Goal: Task Accomplishment & Management: Manage account settings

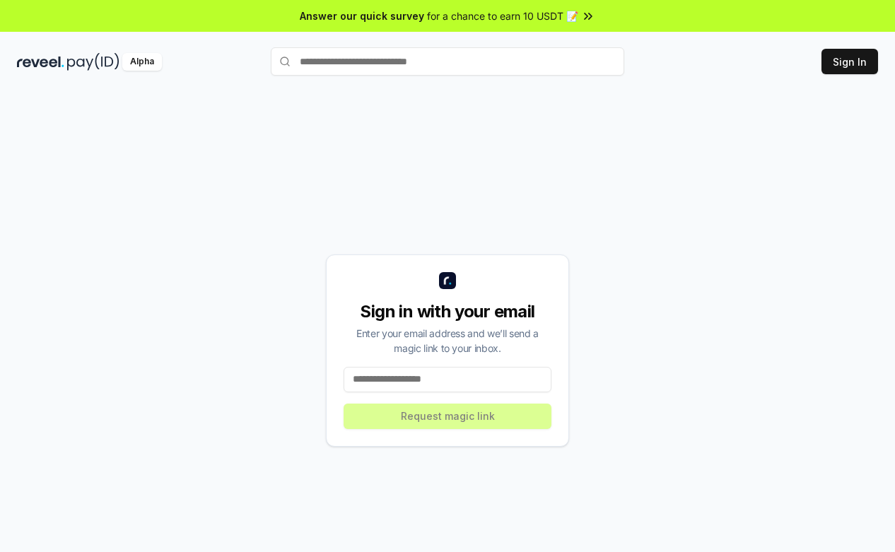
click at [460, 381] on input at bounding box center [448, 379] width 208 height 25
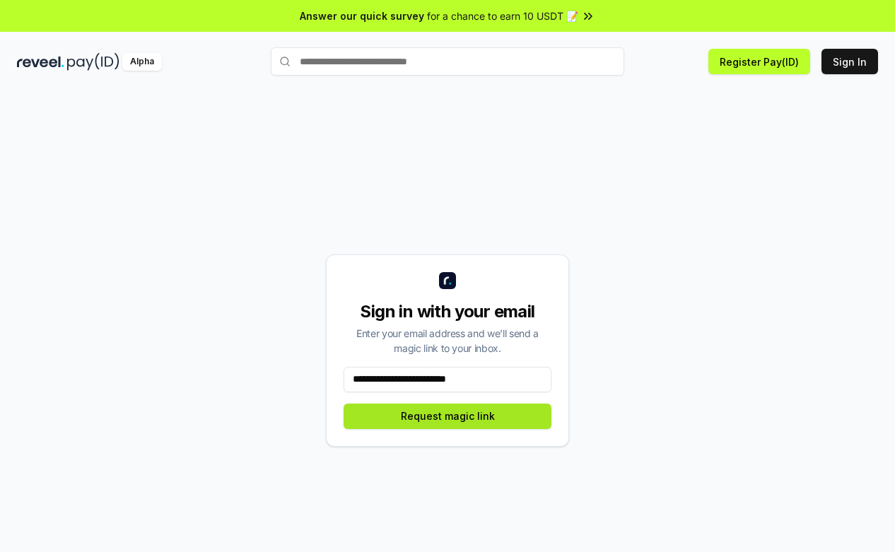
type input "**********"
click at [494, 416] on button "Request magic link" at bounding box center [448, 416] width 208 height 25
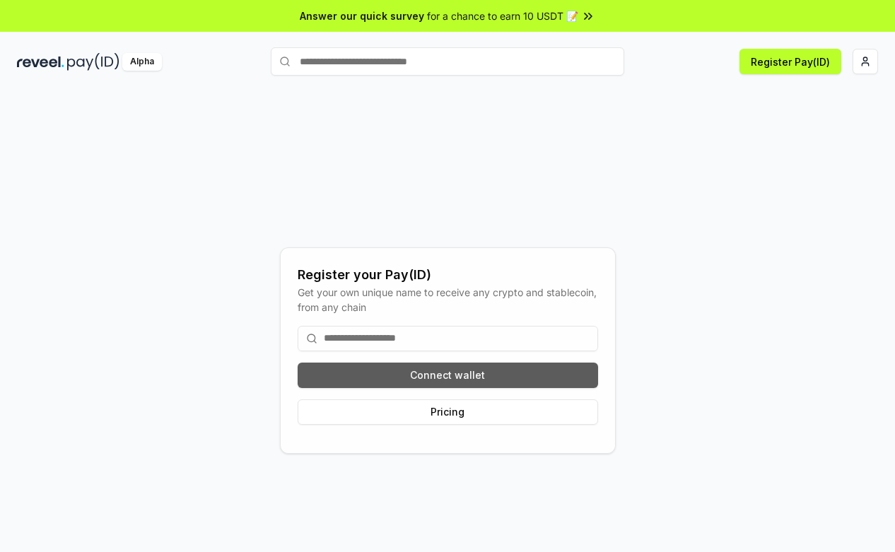
click at [511, 373] on button "Connect wallet" at bounding box center [448, 375] width 301 height 25
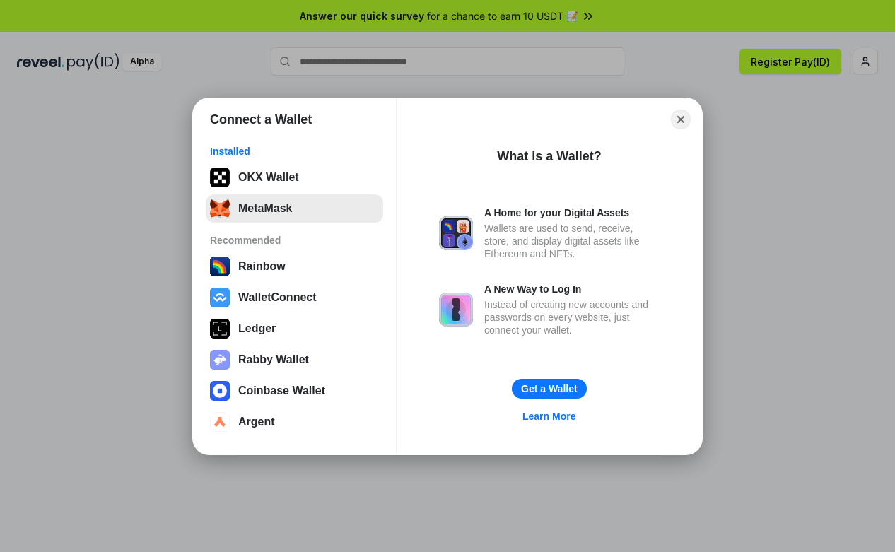
click at [274, 213] on button "MetaMask" at bounding box center [295, 208] width 178 height 28
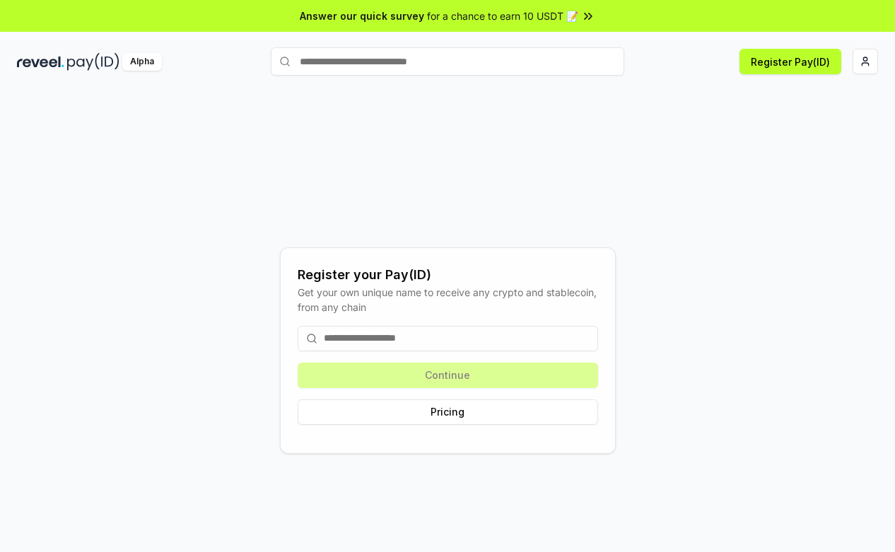
click at [496, 376] on div "Continue Pricing" at bounding box center [448, 376] width 301 height 122
click at [494, 374] on div "Continue Pricing" at bounding box center [448, 376] width 301 height 122
click at [489, 343] on input at bounding box center [448, 338] width 301 height 25
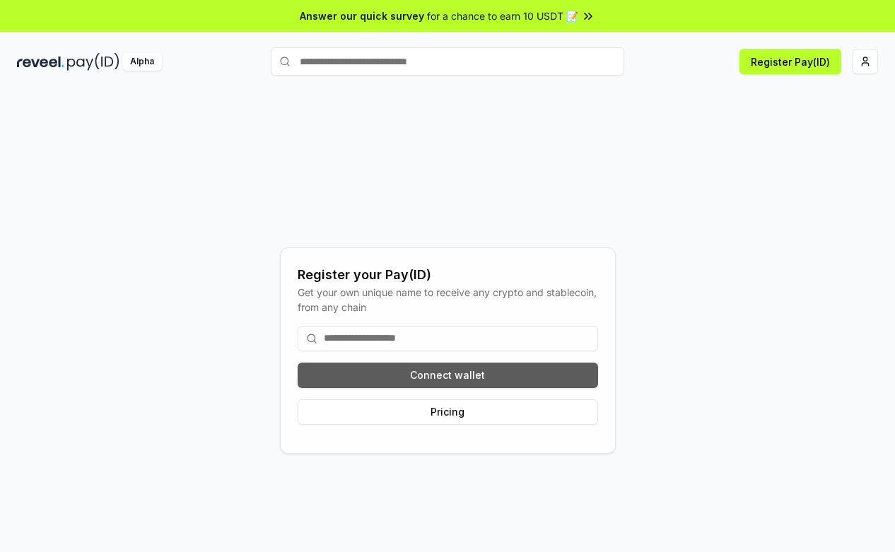
click at [478, 379] on button "Connect wallet" at bounding box center [448, 375] width 301 height 25
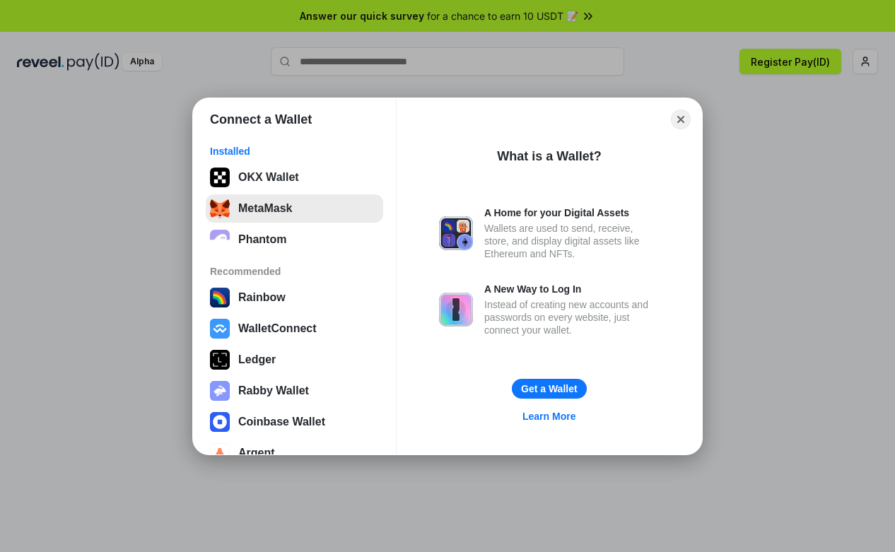
click at [310, 212] on button "MetaMask" at bounding box center [295, 208] width 178 height 28
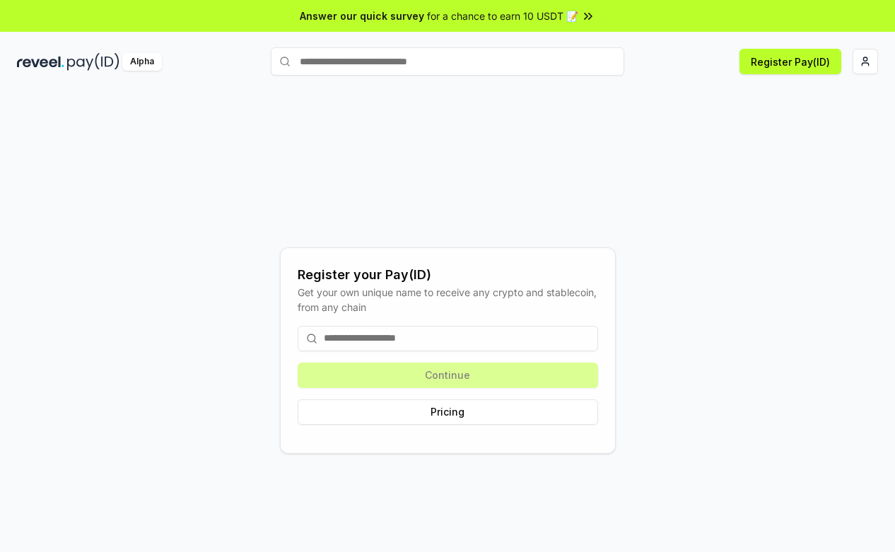
click at [456, 239] on div "Register your Pay(ID) Get your own unique name to receive any crypto and stable…" at bounding box center [447, 350] width 861 height 484
click at [501, 343] on input at bounding box center [448, 338] width 301 height 25
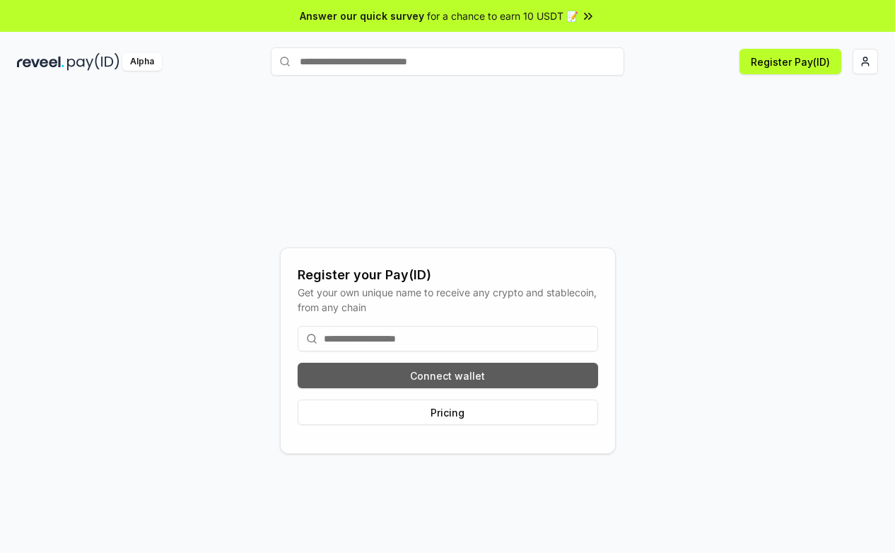
click at [506, 383] on button "Connect wallet" at bounding box center [448, 375] width 301 height 25
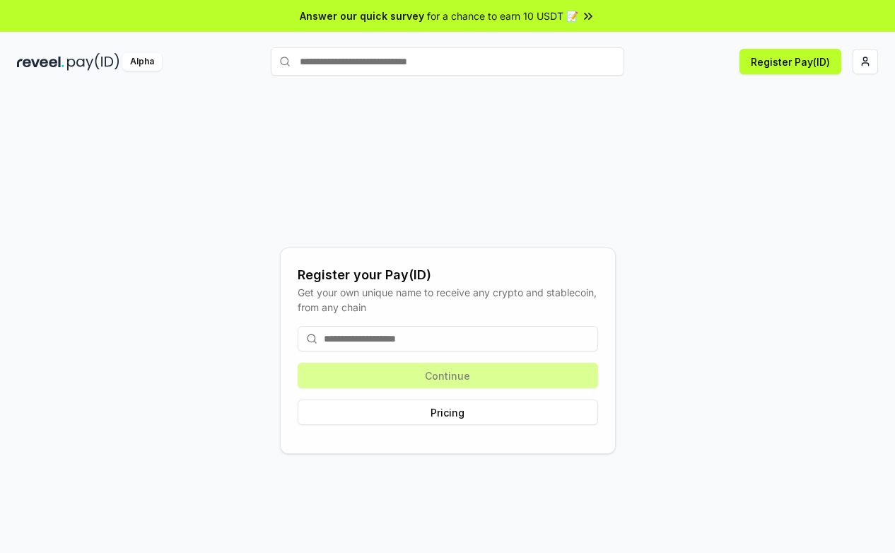
click at [447, 343] on input at bounding box center [448, 338] width 301 height 25
type input "*"
click at [499, 378] on div "Continue Pricing" at bounding box center [448, 376] width 301 height 122
click at [450, 349] on input at bounding box center [448, 338] width 301 height 25
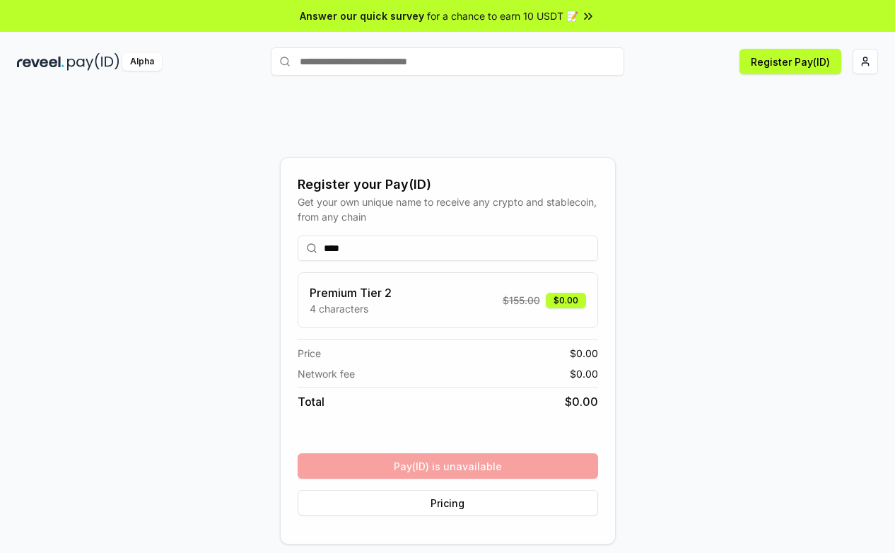
click at [528, 470] on div "**** Premium Tier 2 4 characters $ 155.00 $0.00 Price $ 0.00 Network fee $ 0.00…" at bounding box center [448, 375] width 301 height 303
click at [388, 303] on p "4 characters" at bounding box center [351, 308] width 82 height 15
click at [511, 297] on span "$ 155.00" at bounding box center [521, 300] width 37 height 15
drag, startPoint x: 374, startPoint y: 257, endPoint x: 325, endPoint y: 252, distance: 49.1
click at [325, 252] on input "****" at bounding box center [448, 248] width 301 height 25
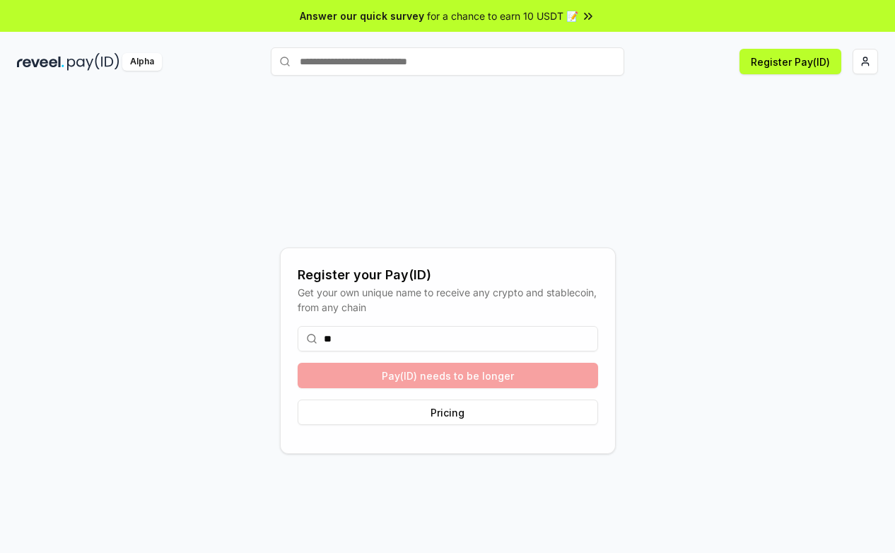
type input "*"
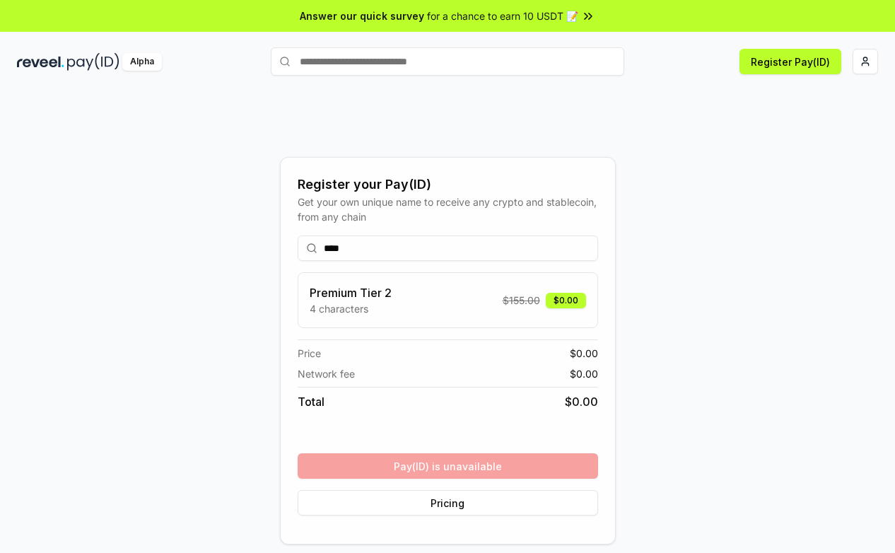
click at [460, 469] on div "**** Premium Tier 2 4 characters $ 155.00 $0.00 Price $ 0.00 Network fee $ 0.00…" at bounding box center [448, 375] width 301 height 303
click at [390, 252] on input "****" at bounding box center [448, 248] width 301 height 25
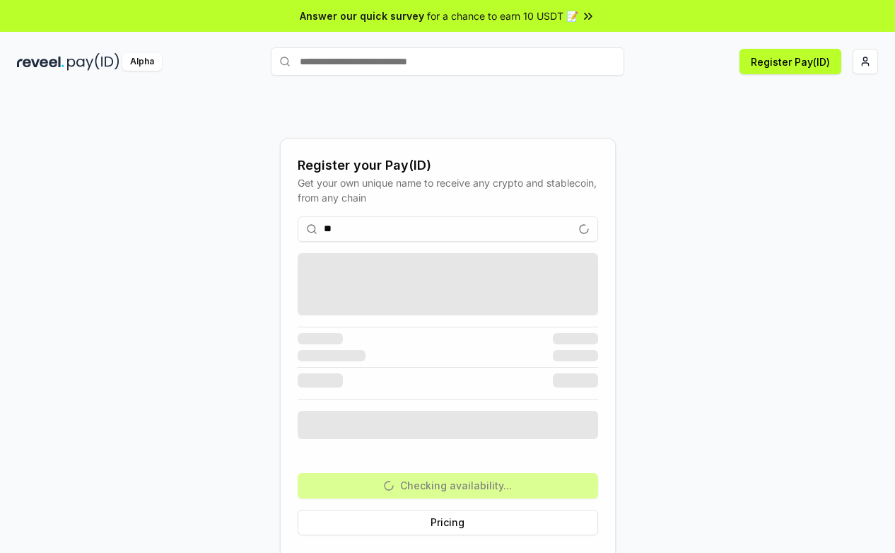
type input "*"
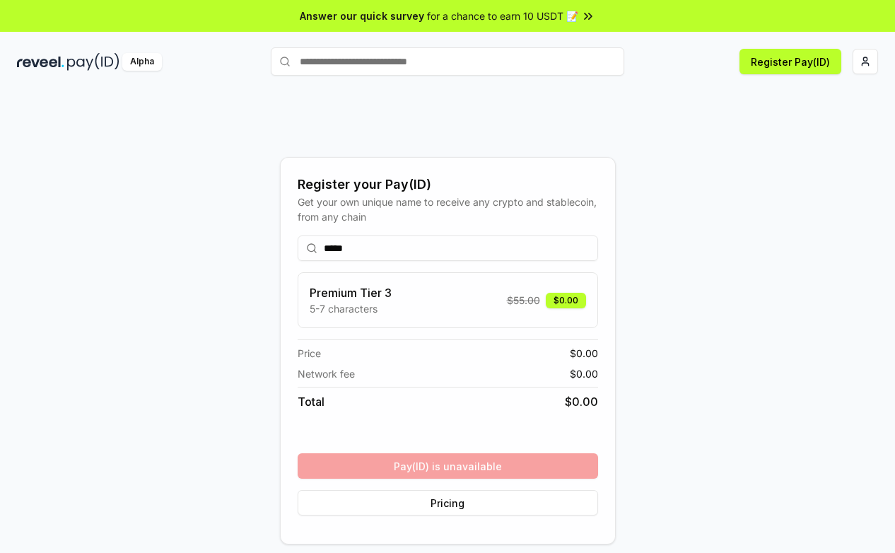
click at [259, 244] on div "Register your Pay(ID) Get your own unique name to receive any crypto and stable…" at bounding box center [447, 350] width 861 height 485
click at [355, 248] on input "*****" at bounding box center [448, 248] width 301 height 25
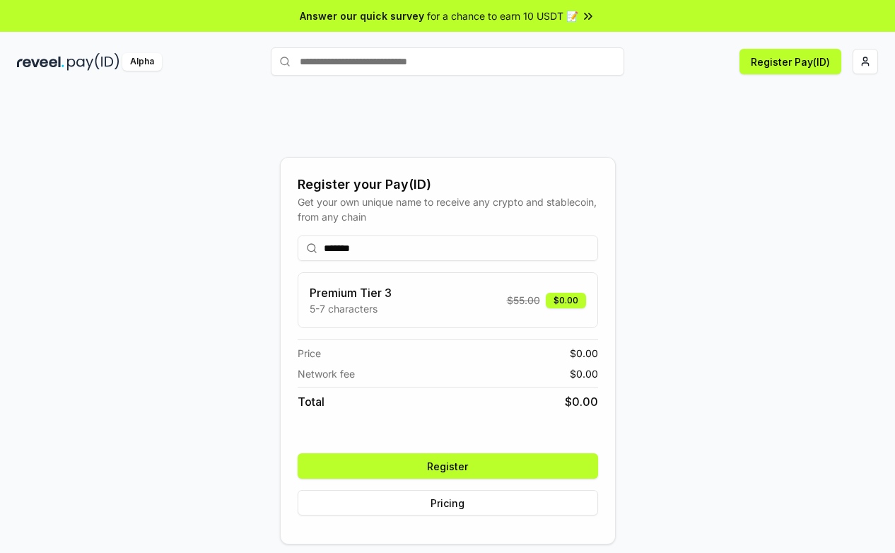
type input "*******"
click at [474, 461] on button "Register" at bounding box center [448, 465] width 301 height 25
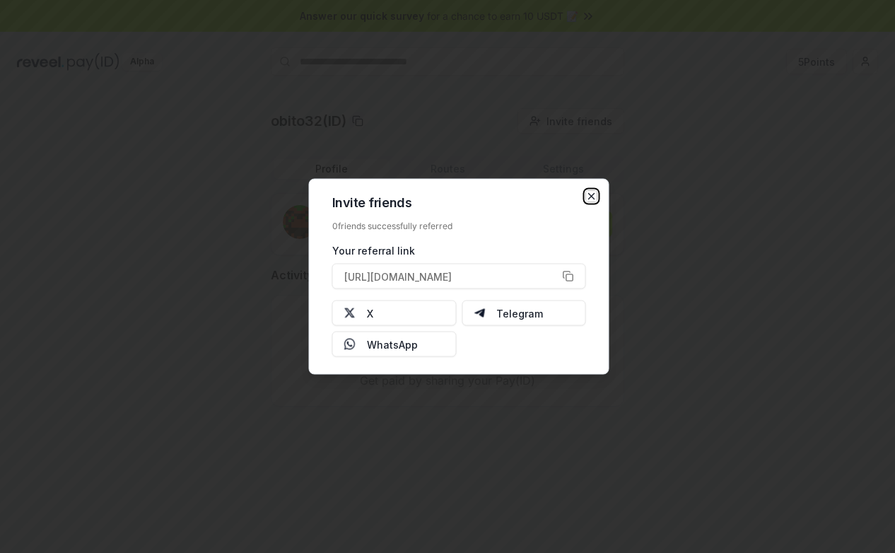
click at [586, 191] on icon "button" at bounding box center [591, 196] width 11 height 11
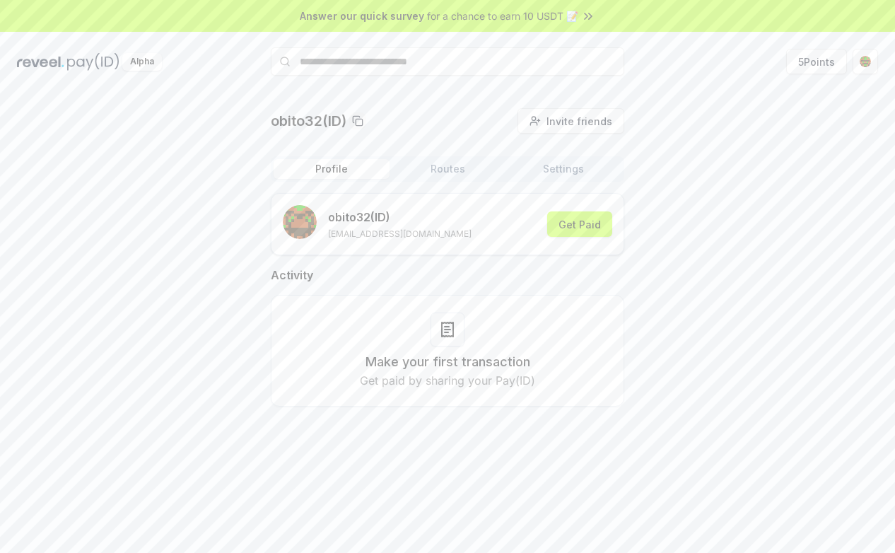
scroll to position [40, 0]
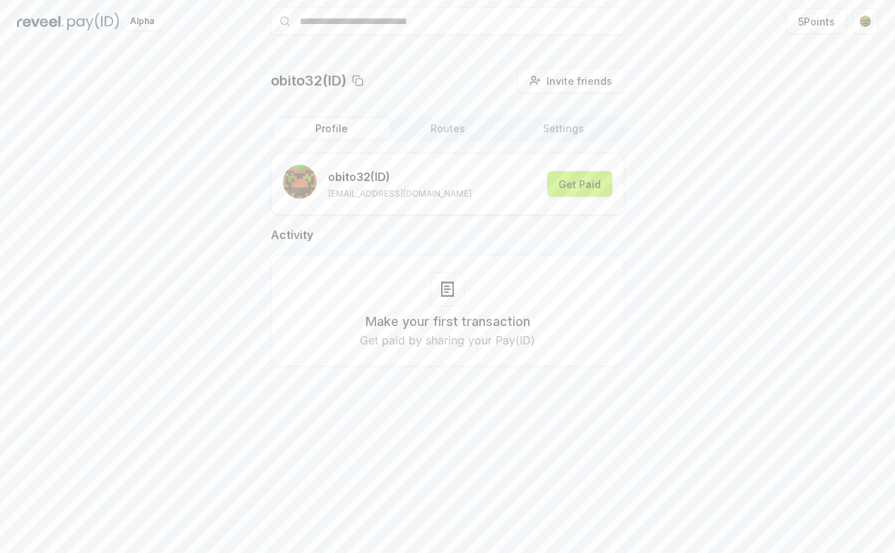
click at [589, 187] on button "Get Paid" at bounding box center [579, 183] width 65 height 25
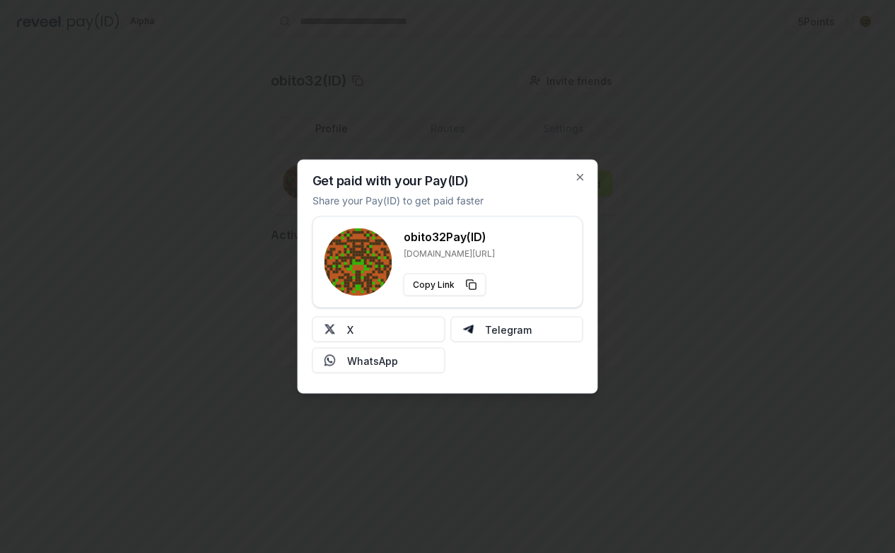
click at [591, 173] on div "Get paid with your Pay(ID) Share your Pay(ID) to get paid faster obito32 Pay(ID…" at bounding box center [448, 277] width 301 height 234
click at [579, 174] on icon "button" at bounding box center [580, 177] width 11 height 11
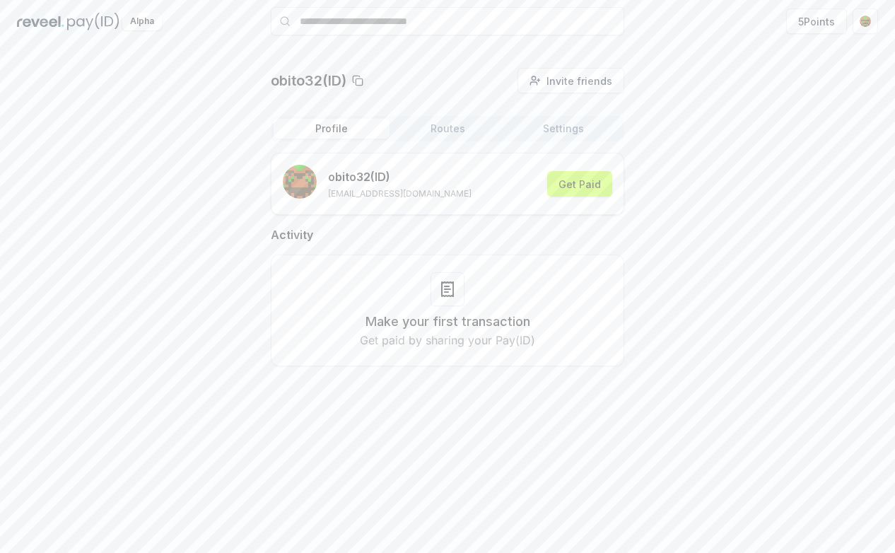
click at [449, 125] on button "Routes" at bounding box center [448, 129] width 116 height 20
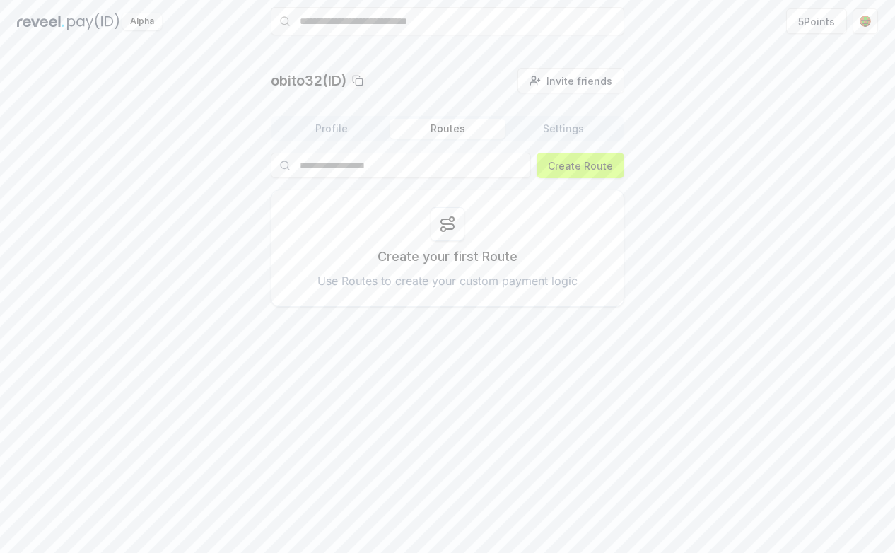
click at [437, 226] on div at bounding box center [448, 224] width 34 height 34
click at [606, 171] on button "Create Route" at bounding box center [581, 165] width 88 height 25
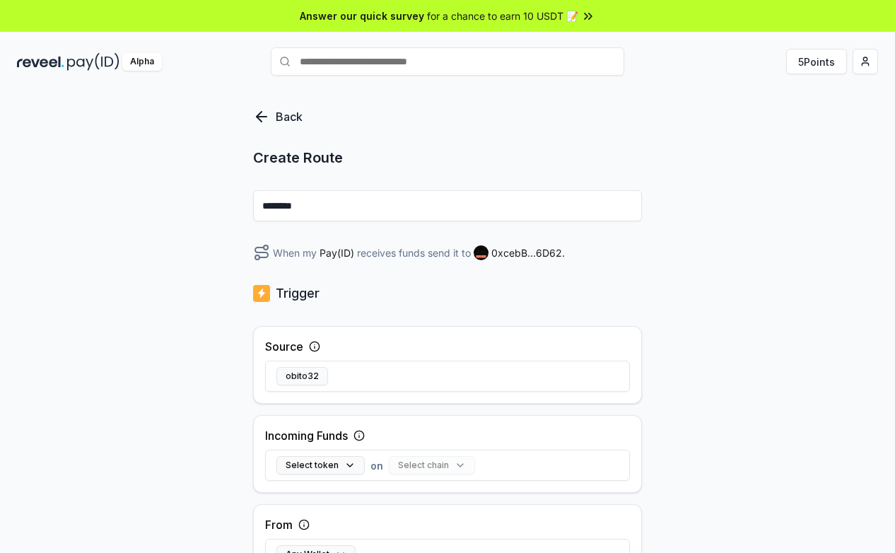
click at [571, 19] on span "for a chance to earn 10 USDT 📝" at bounding box center [502, 15] width 151 height 15
click at [271, 119] on div "Back" at bounding box center [288, 116] width 71 height 17
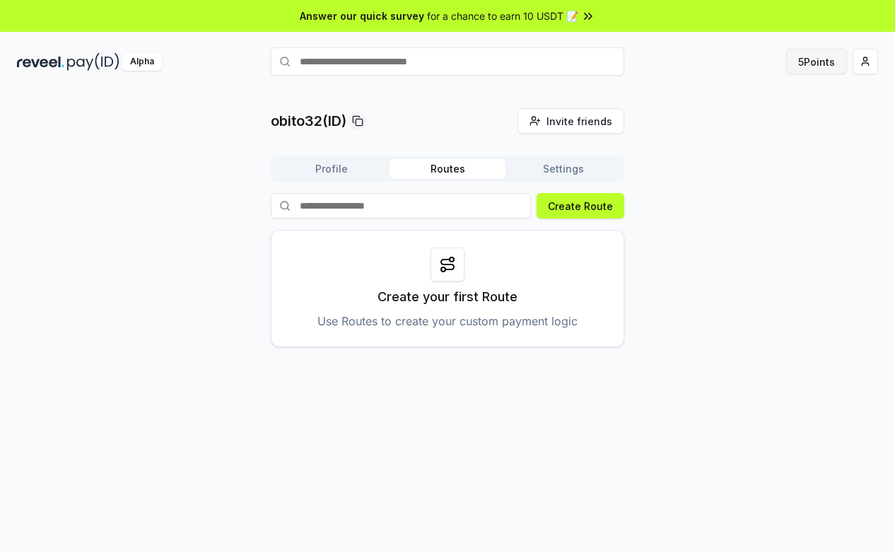
click at [808, 67] on button "5 Points" at bounding box center [816, 61] width 61 height 25
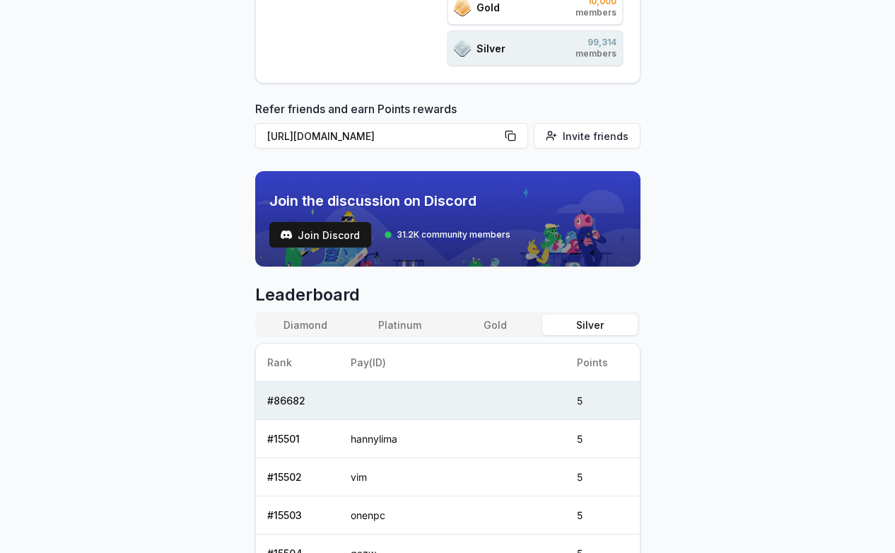
scroll to position [472, 0]
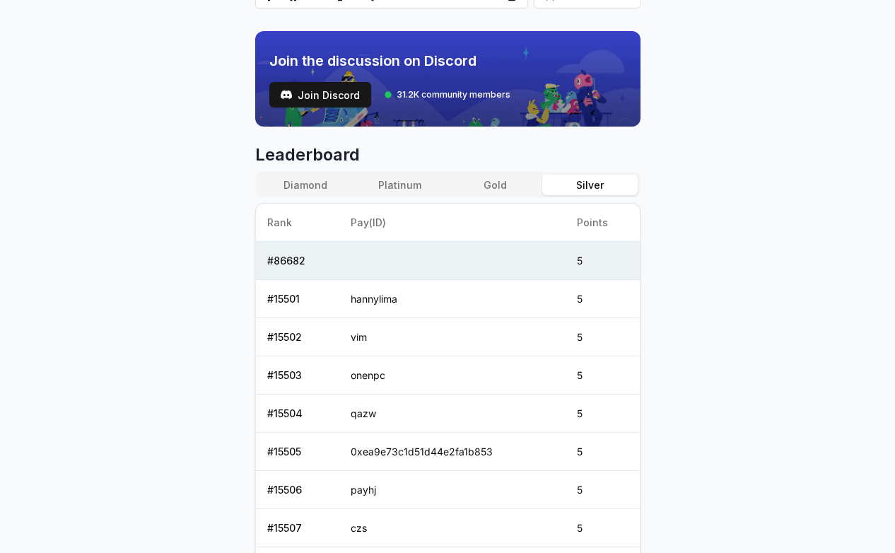
click at [312, 182] on button "Diamond" at bounding box center [305, 185] width 95 height 21
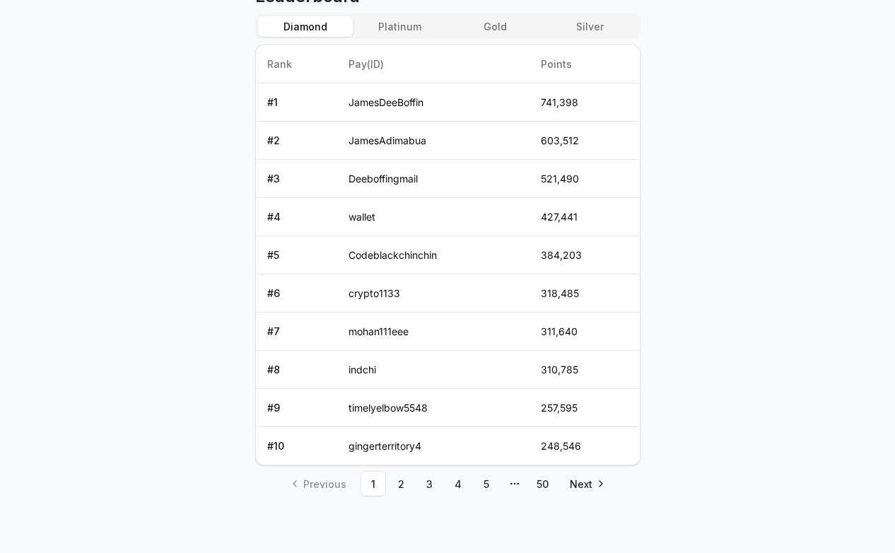
scroll to position [395, 0]
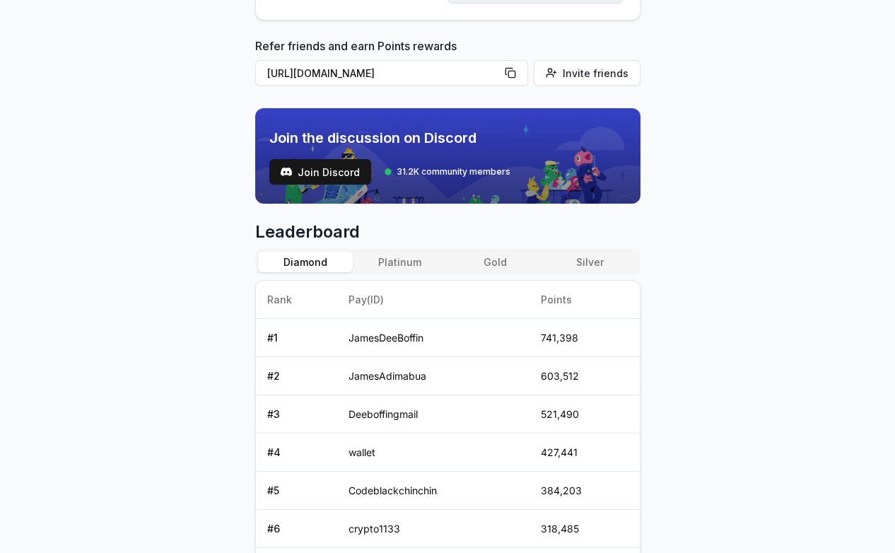
click at [414, 257] on button "Platinum" at bounding box center [400, 262] width 95 height 21
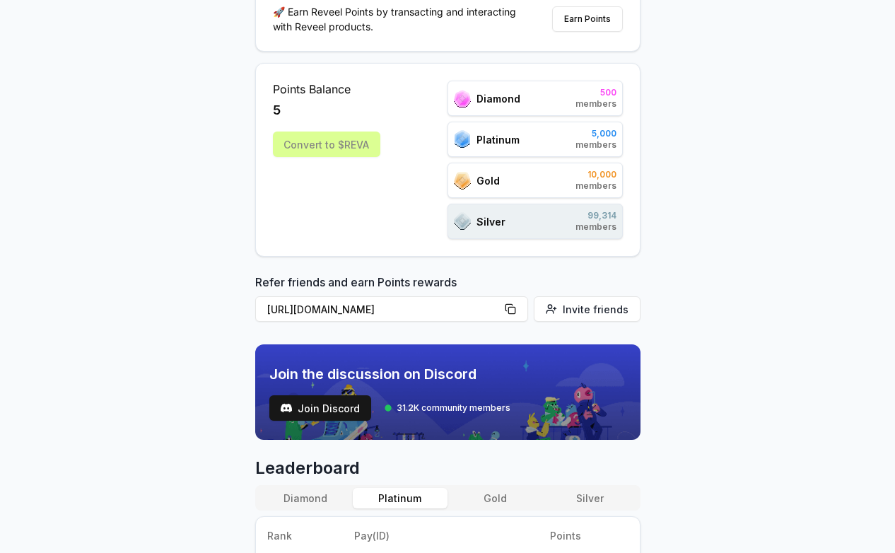
scroll to position [0, 0]
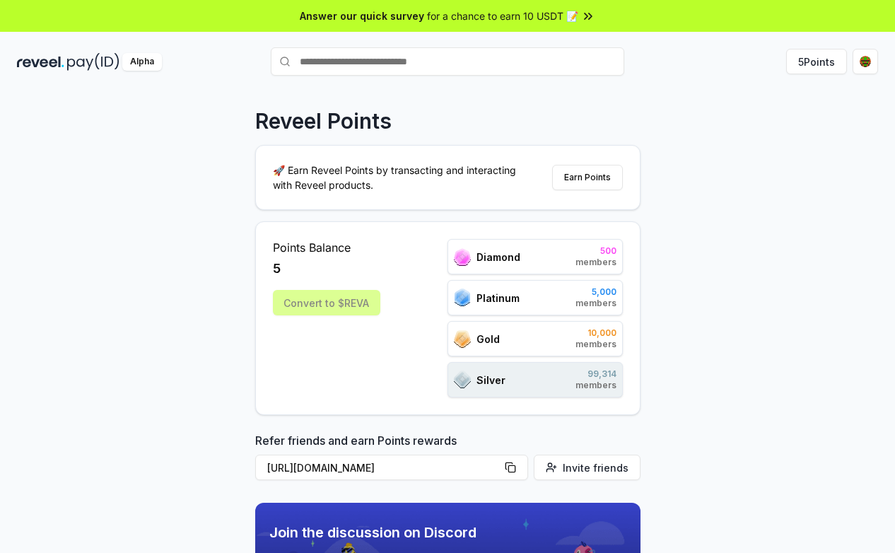
click at [493, 250] on span "Diamond" at bounding box center [499, 257] width 44 height 15
click at [337, 303] on div "Convert to $REVA" at bounding box center [326, 302] width 107 height 25
click at [332, 336] on div "Points Balance 5 Convert to $[PERSON_NAME]" at bounding box center [326, 318] width 107 height 158
click at [602, 182] on button "Earn Points" at bounding box center [587, 177] width 71 height 25
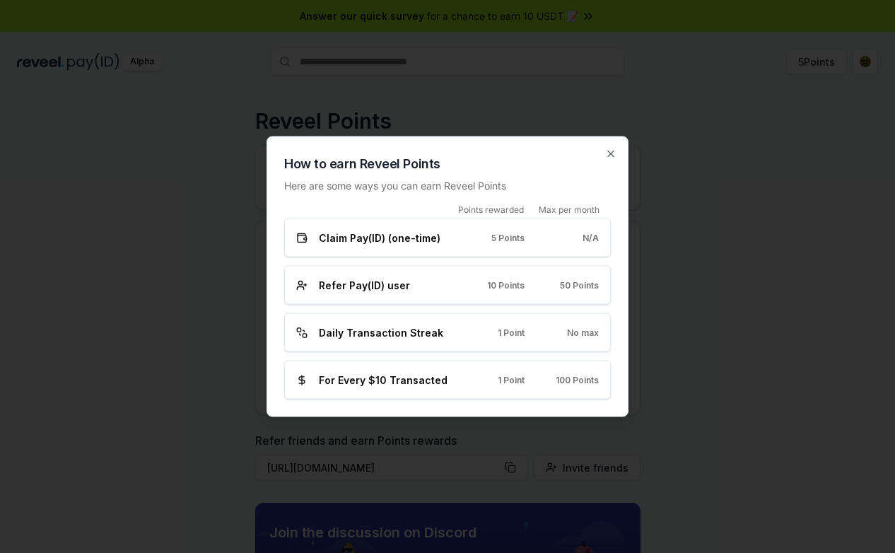
click at [399, 238] on span "Claim Pay(ID) (one-time)" at bounding box center [380, 238] width 122 height 15
click at [622, 153] on div "How to earn Reveel Points Here are some ways you can earn Reveel Points Points …" at bounding box center [448, 276] width 362 height 281
click at [609, 153] on icon "button" at bounding box center [610, 154] width 11 height 11
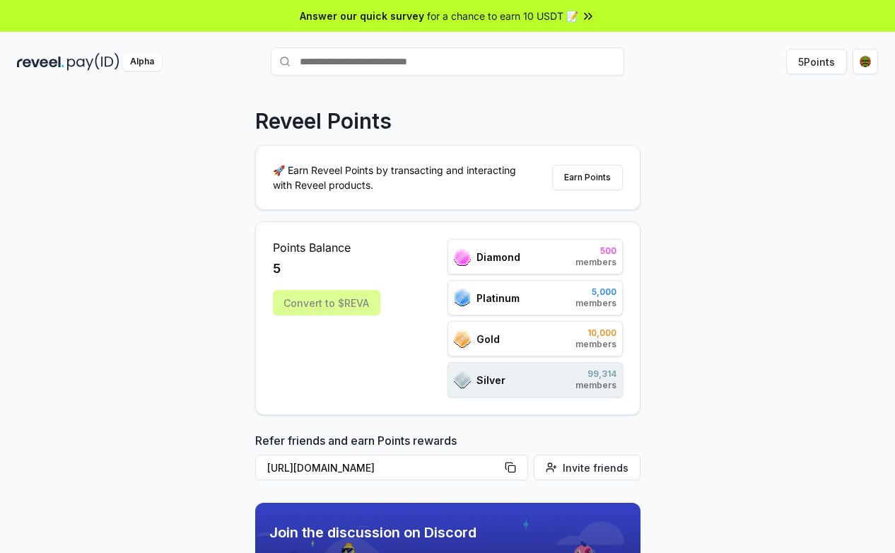
click at [54, 59] on img at bounding box center [40, 62] width 47 height 18
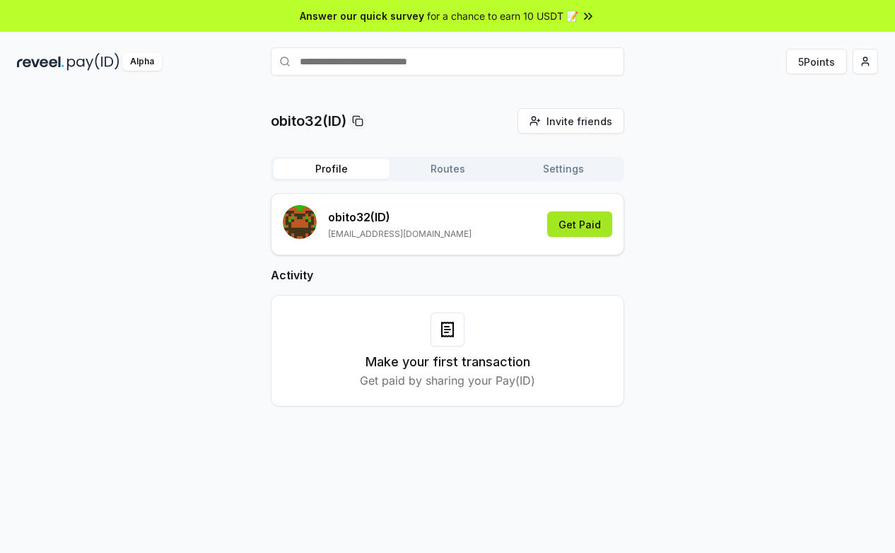
click at [595, 235] on button "Get Paid" at bounding box center [579, 223] width 65 height 25
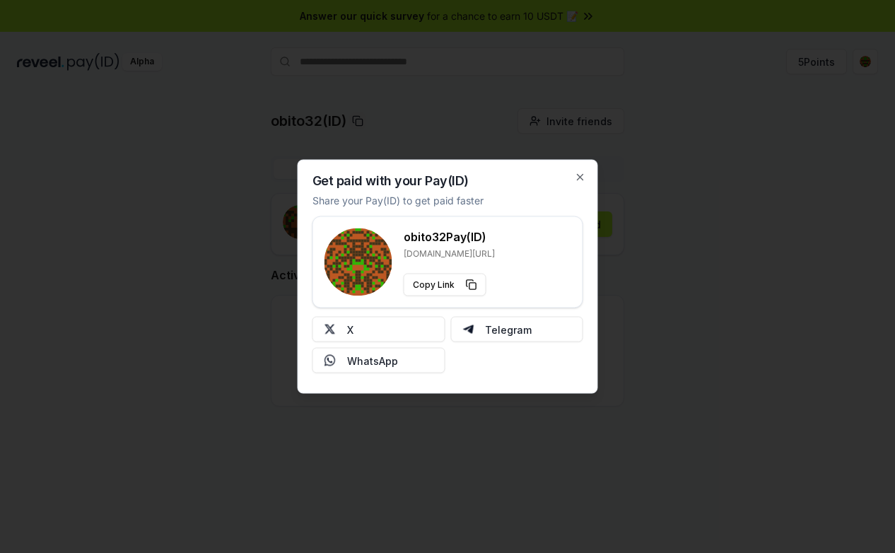
click at [586, 183] on div "Get paid with your Pay(ID) Share your Pay(ID) to get paid faster obito32 Pay(ID…" at bounding box center [448, 277] width 301 height 234
click at [583, 177] on icon "button" at bounding box center [580, 177] width 11 height 11
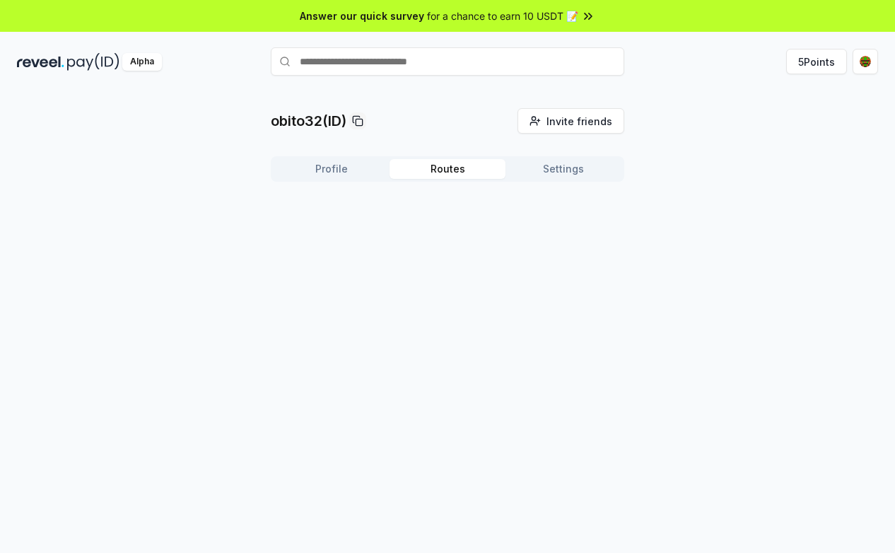
click at [459, 172] on button "Routes" at bounding box center [448, 169] width 116 height 20
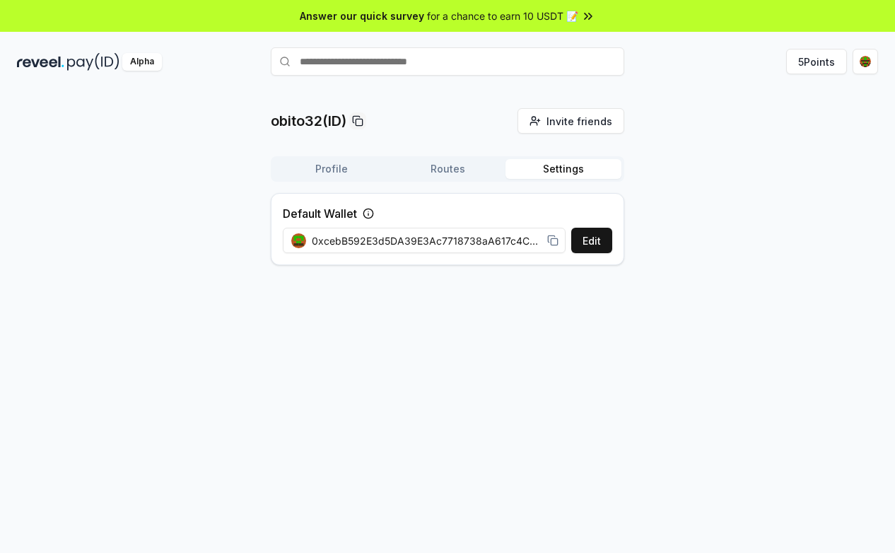
click at [569, 178] on button "Settings" at bounding box center [564, 169] width 116 height 20
click at [466, 173] on button "Routes" at bounding box center [448, 169] width 116 height 20
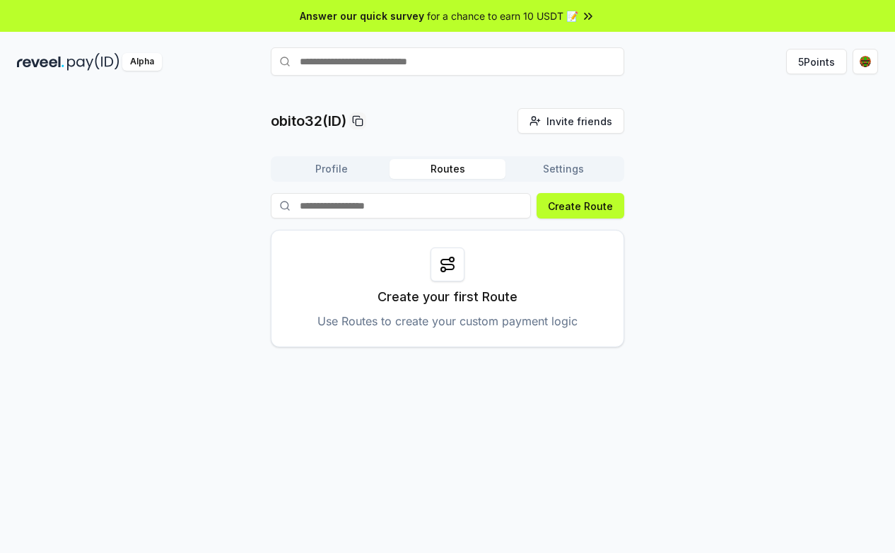
click at [340, 175] on button "Profile" at bounding box center [332, 169] width 116 height 20
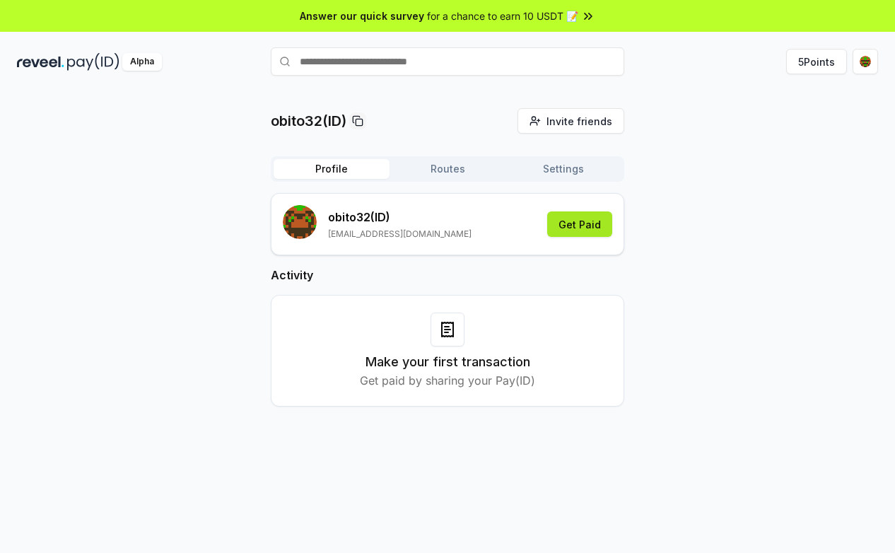
click at [591, 224] on button "Get Paid" at bounding box center [579, 223] width 65 height 25
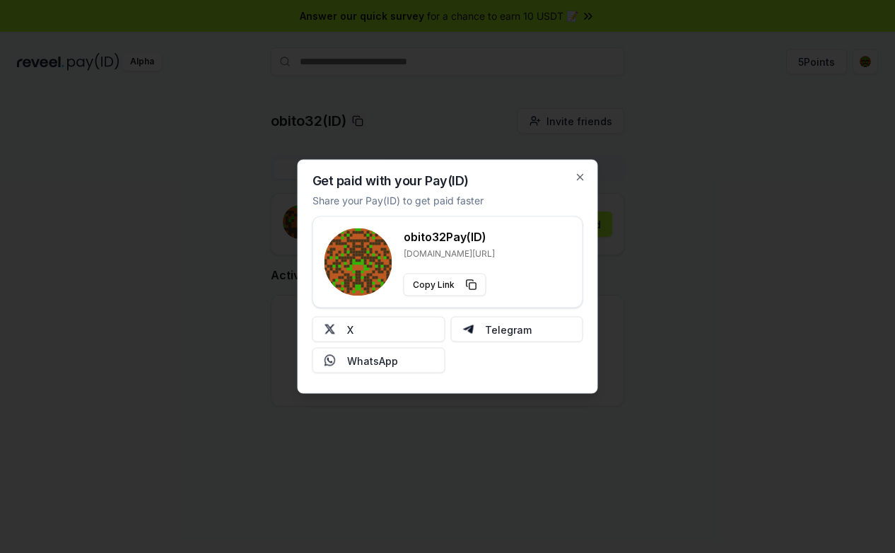
drag, startPoint x: 467, startPoint y: 276, endPoint x: 554, endPoint y: 226, distance: 99.8
click at [468, 276] on button "Copy Link" at bounding box center [445, 285] width 83 height 23
click at [583, 173] on icon "button" at bounding box center [580, 177] width 11 height 11
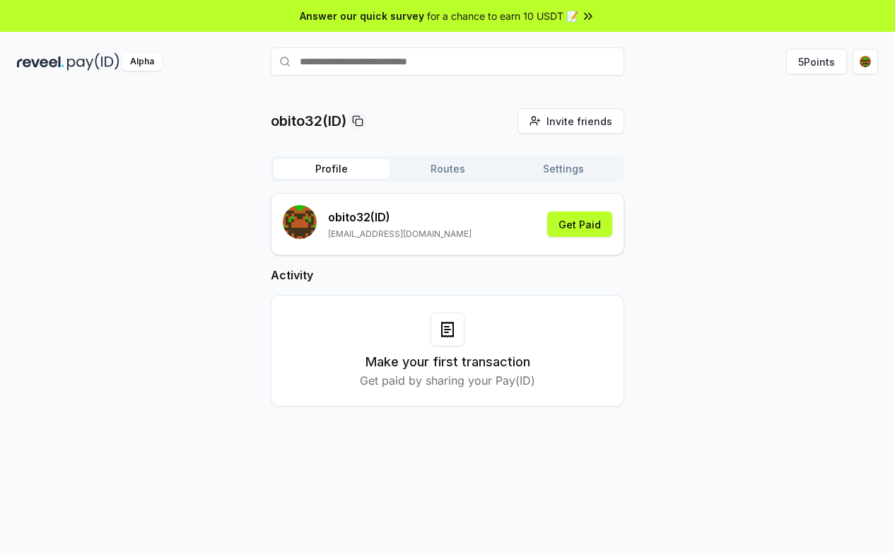
click at [571, 168] on button "Settings" at bounding box center [564, 169] width 116 height 20
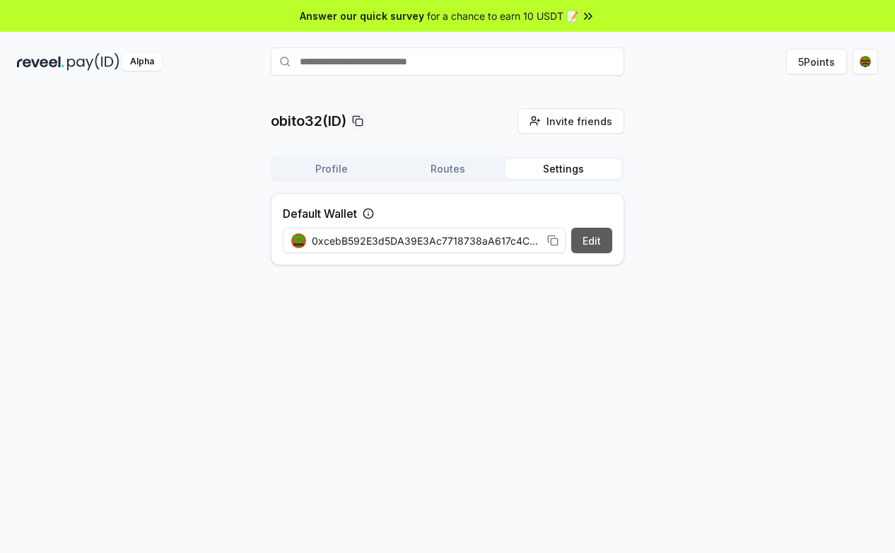
click at [593, 234] on button "Edit" at bounding box center [591, 240] width 41 height 25
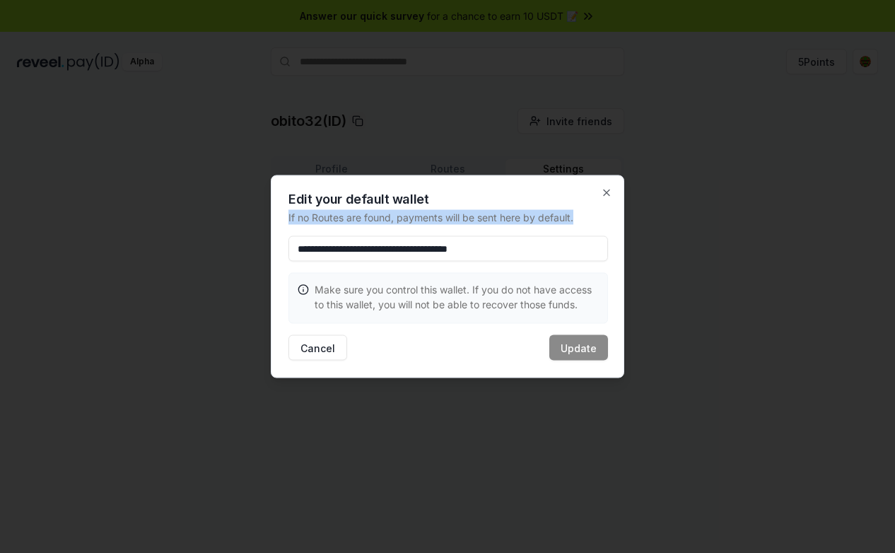
click at [614, 207] on div "**********" at bounding box center [448, 276] width 354 height 203
click at [610, 198] on icon "button" at bounding box center [606, 192] width 11 height 11
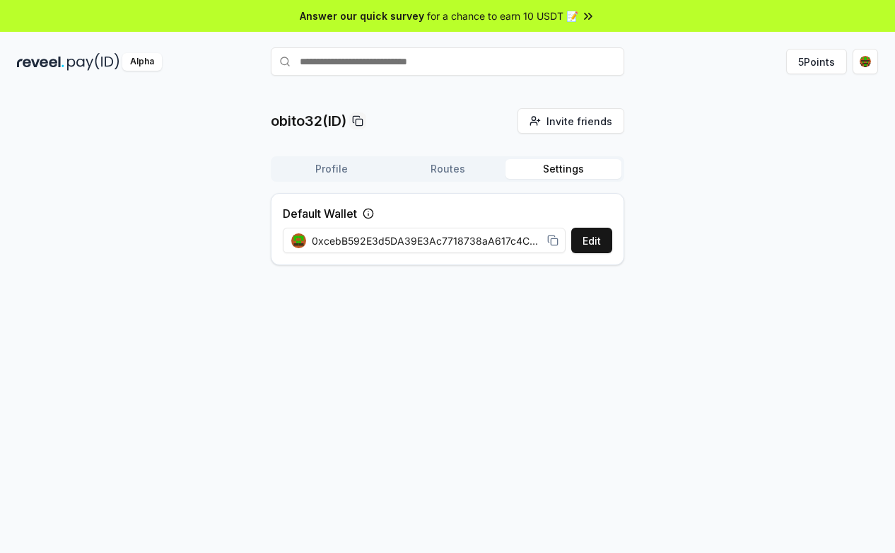
click at [471, 172] on button "Routes" at bounding box center [448, 169] width 116 height 20
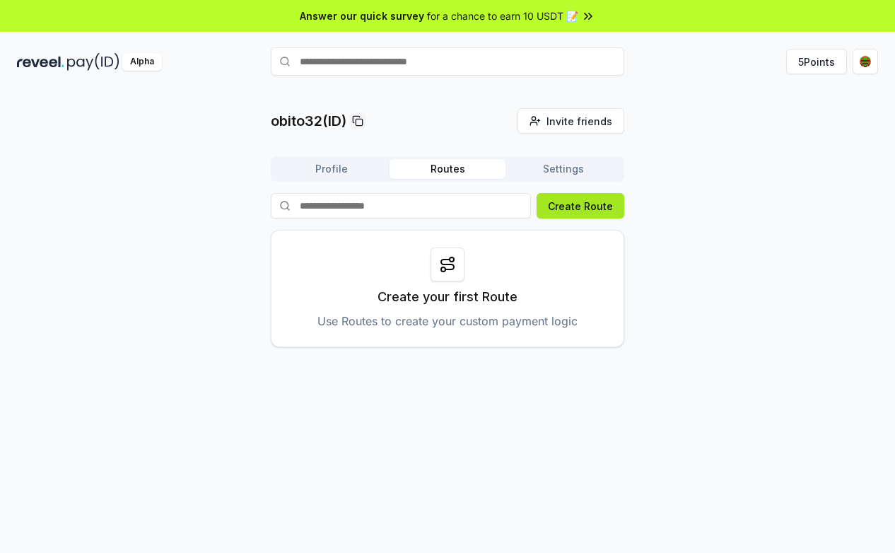
click at [595, 209] on button "Create Route" at bounding box center [581, 205] width 88 height 25
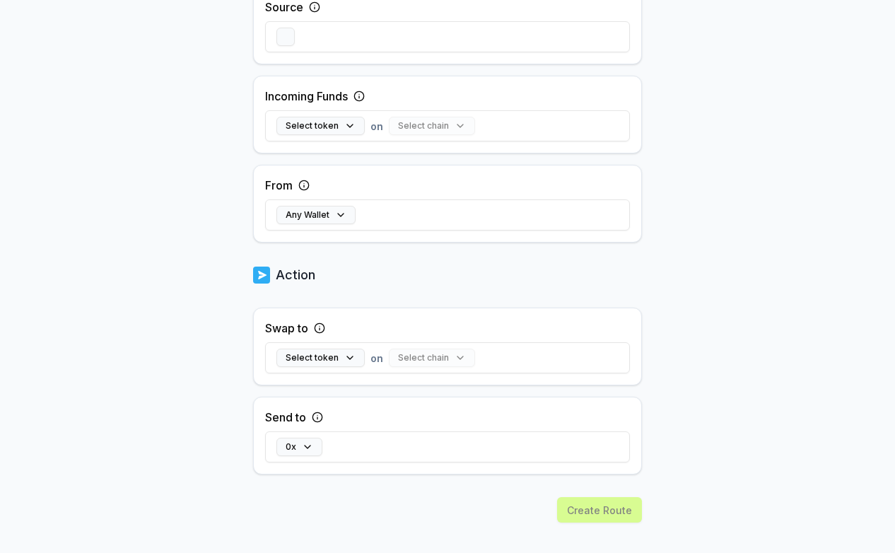
scroll to position [359, 0]
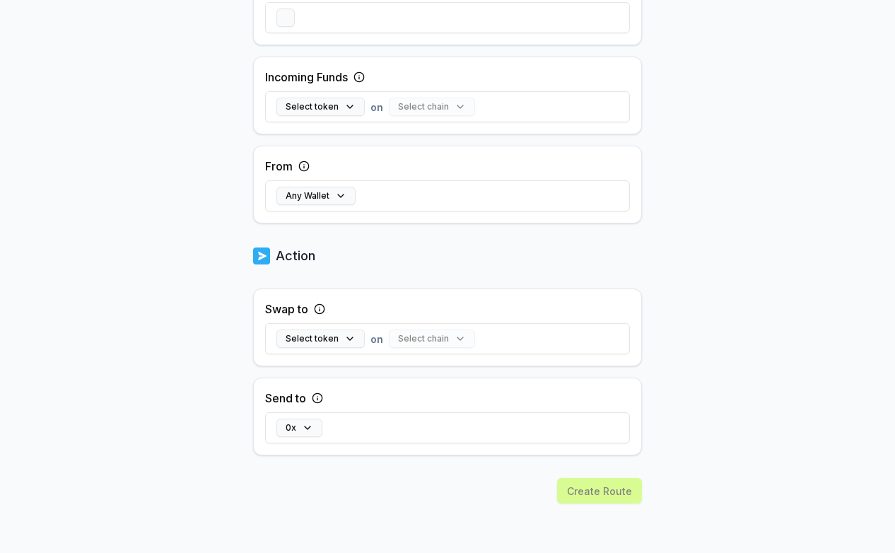
click at [341, 186] on div "Any Wallet" at bounding box center [447, 195] width 365 height 41
click at [338, 192] on button "Any Wallet" at bounding box center [316, 196] width 79 height 18
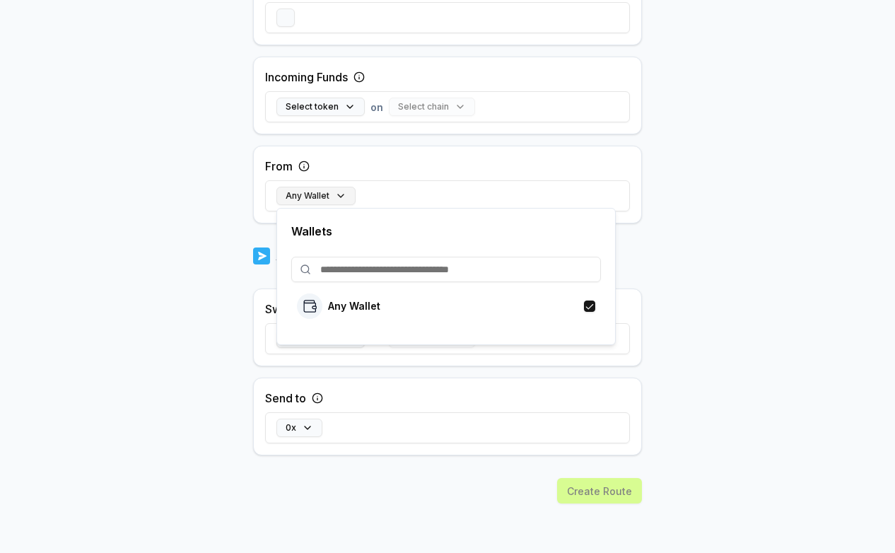
click at [339, 194] on button "Any Wallet" at bounding box center [316, 196] width 79 height 18
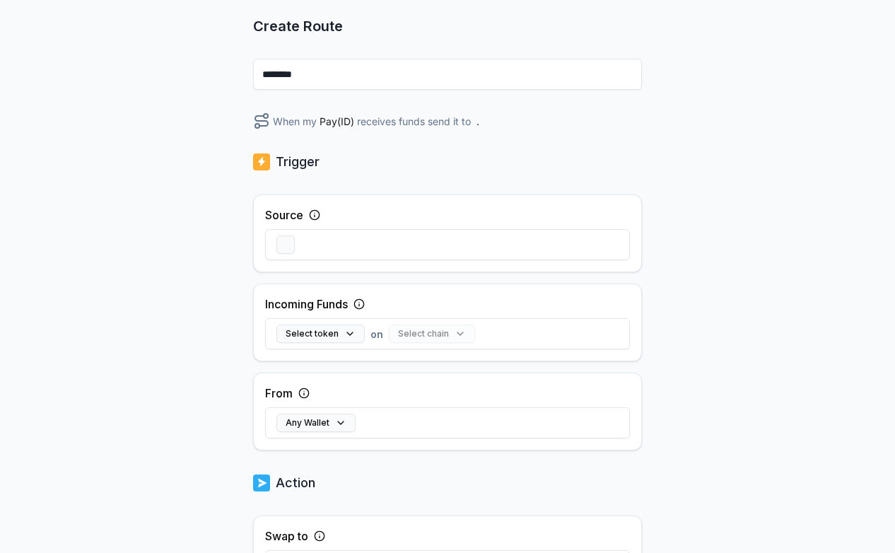
scroll to position [123, 0]
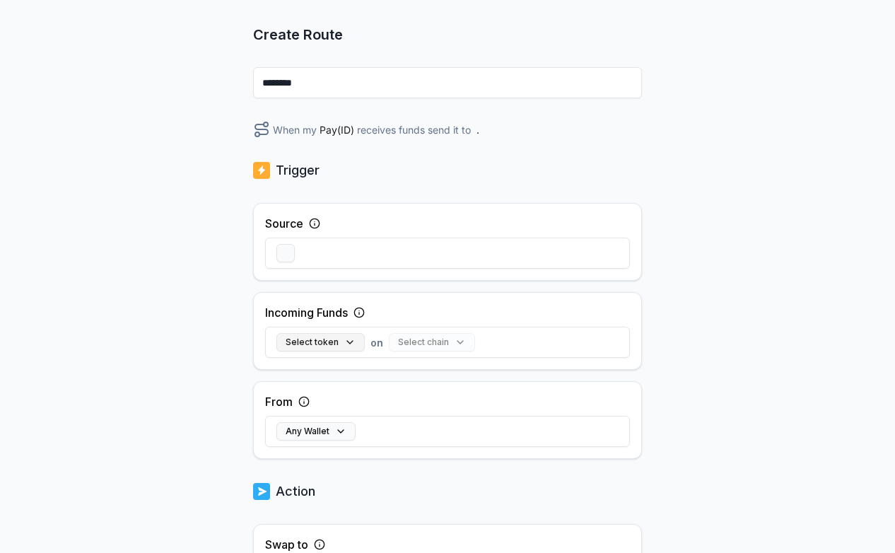
click at [330, 342] on button "Select token" at bounding box center [321, 342] width 88 height 18
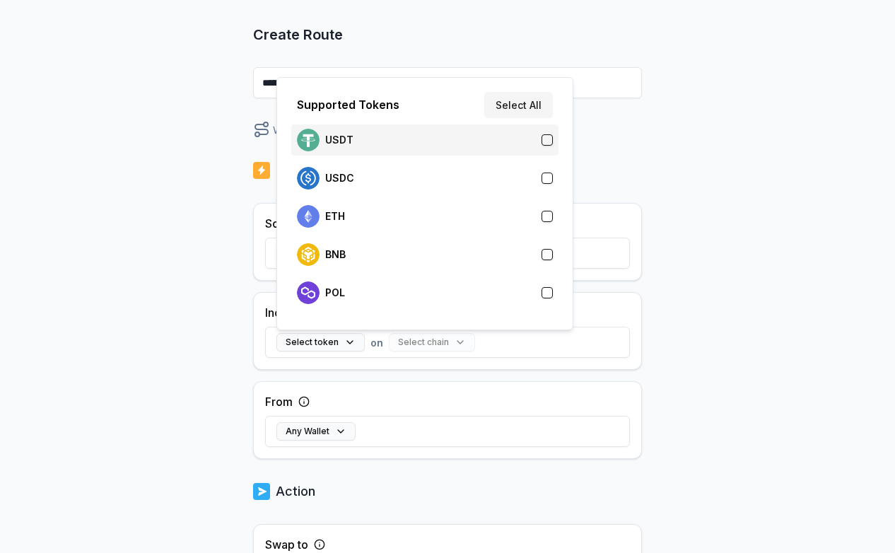
click at [421, 144] on div "USDT" at bounding box center [425, 140] width 256 height 23
click at [227, 247] on div "Back Create Route ******** When my Pay(ID) receives USDT on send it to . Trigge…" at bounding box center [447, 213] width 895 height 513
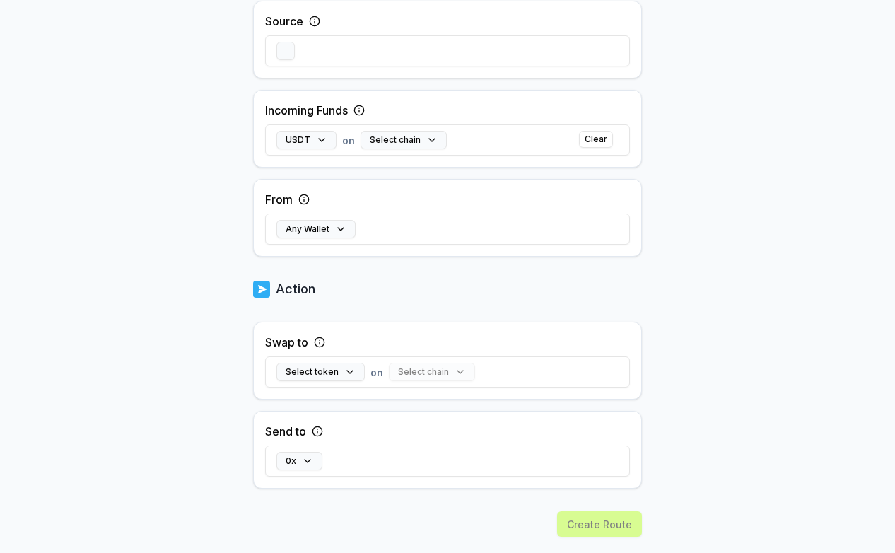
scroll to position [359, 0]
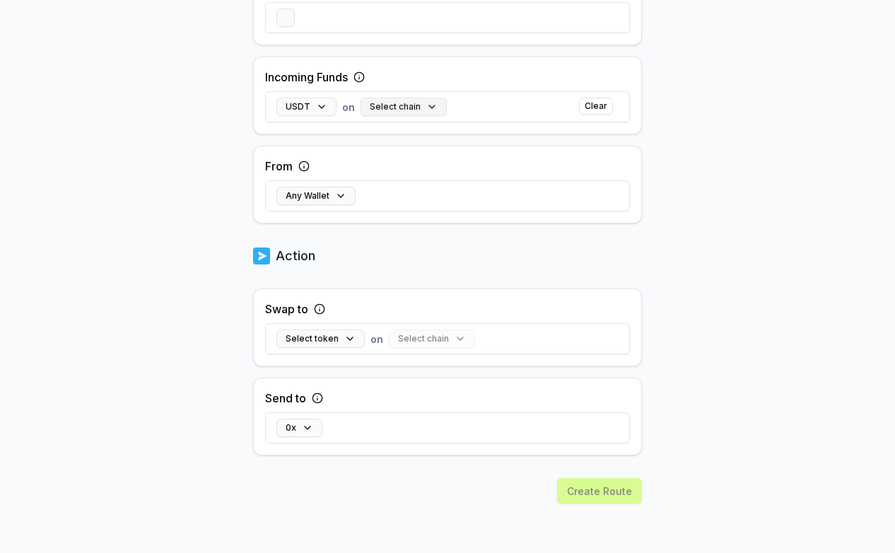
click at [427, 105] on button "Select chain" at bounding box center [404, 107] width 86 height 18
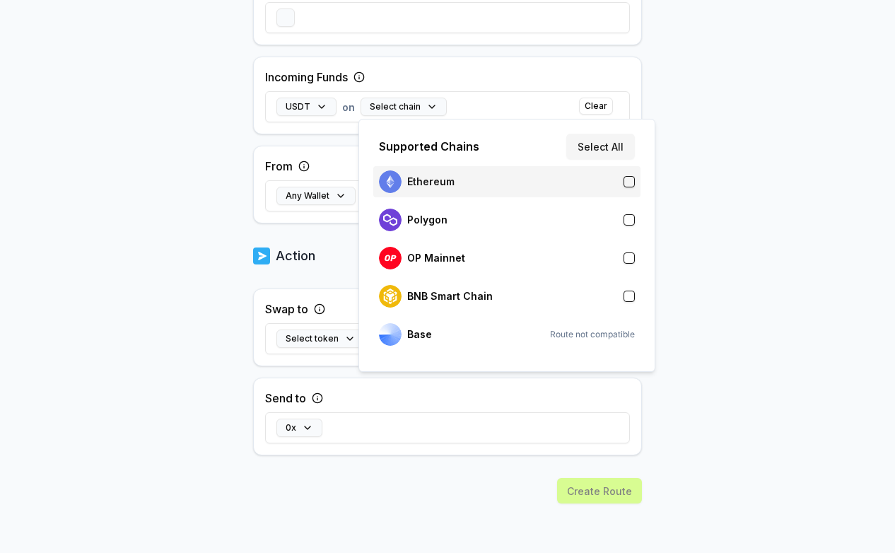
click at [440, 187] on p "Ethereum" at bounding box center [430, 181] width 47 height 11
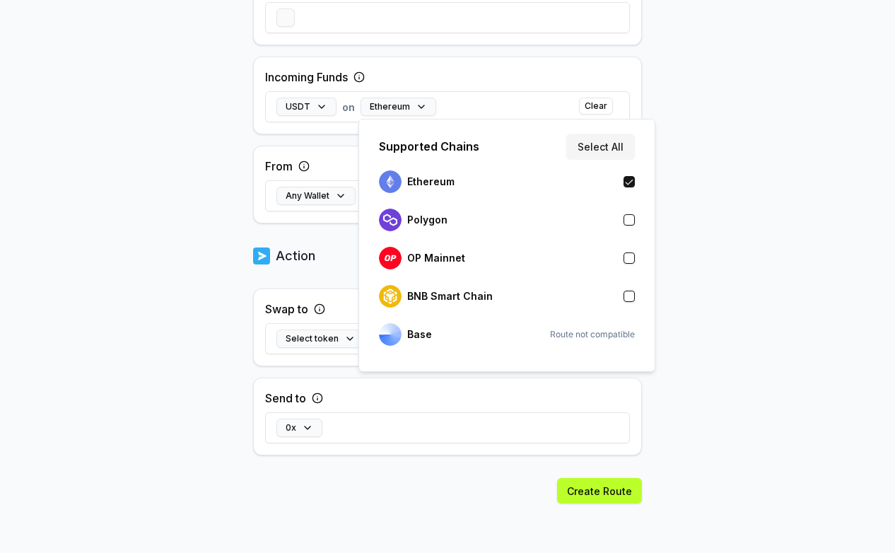
click at [183, 297] on body "Answer our quick survey for a chance to earn 10 USDT 📝 Alpha Register Pay(ID) B…" at bounding box center [447, 276] width 895 height 553
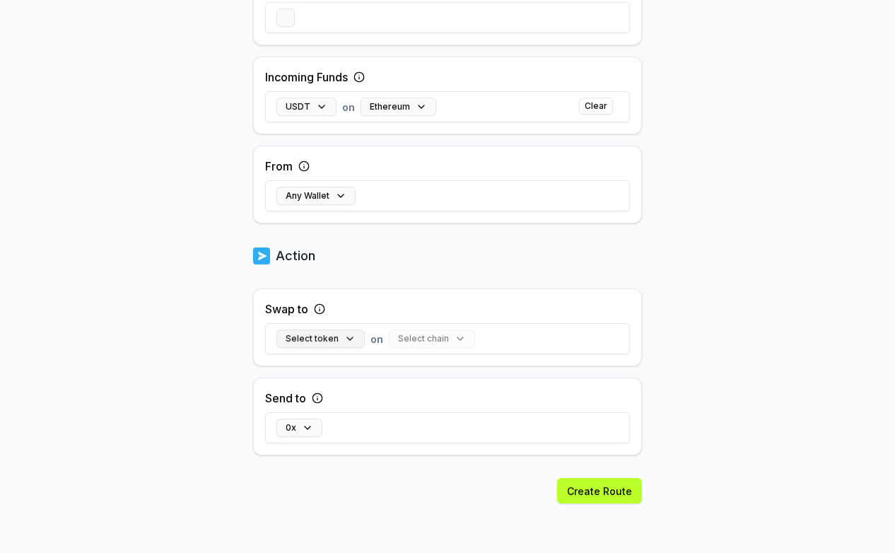
click at [327, 337] on button "Select token" at bounding box center [321, 339] width 88 height 18
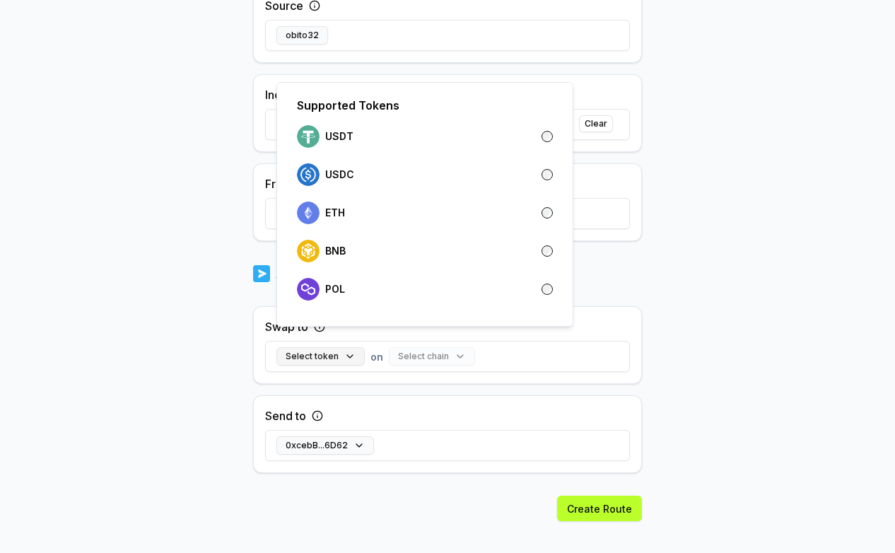
scroll to position [376, 0]
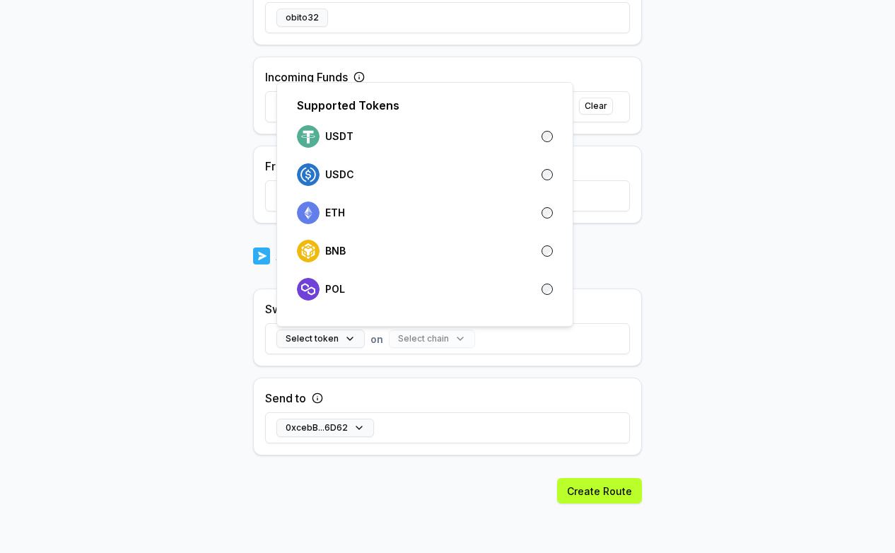
click at [151, 277] on body "Answer our quick survey for a chance to earn 10 USDT 📝 Alpha 5 Points Back Crea…" at bounding box center [447, 276] width 895 height 553
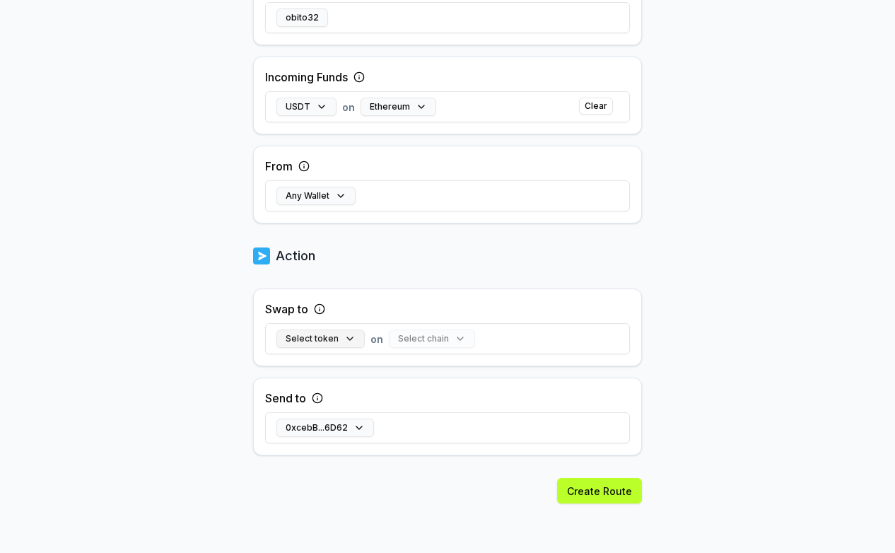
click at [331, 337] on button "Select token" at bounding box center [321, 339] width 88 height 18
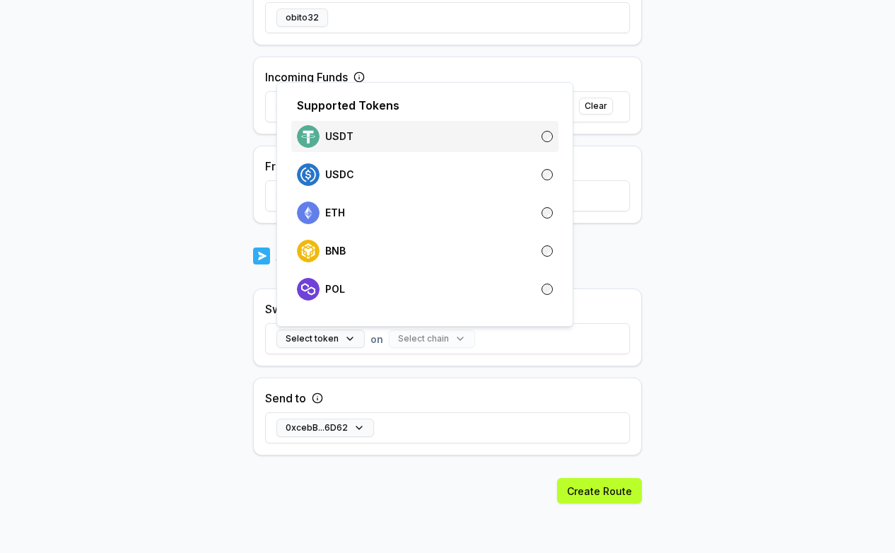
click at [414, 129] on div "USDT" at bounding box center [425, 136] width 256 height 23
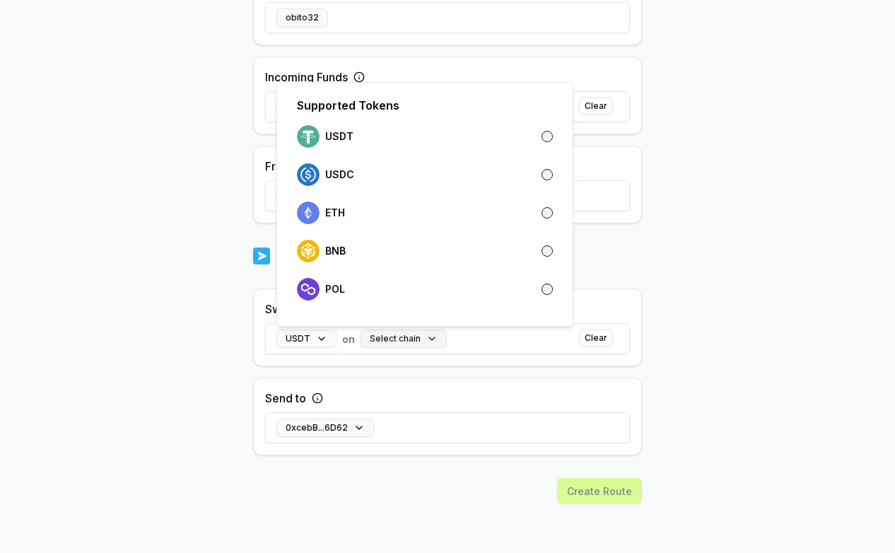
click at [414, 337] on button "Select chain" at bounding box center [404, 339] width 86 height 18
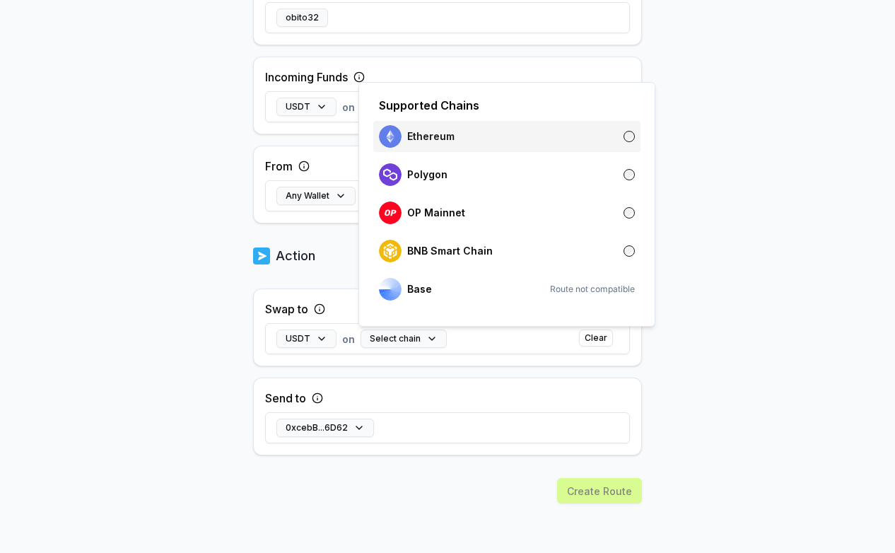
drag, startPoint x: 450, startPoint y: 130, endPoint x: 444, endPoint y: 143, distance: 13.9
click at [450, 132] on div "Ethereum" at bounding box center [417, 136] width 76 height 23
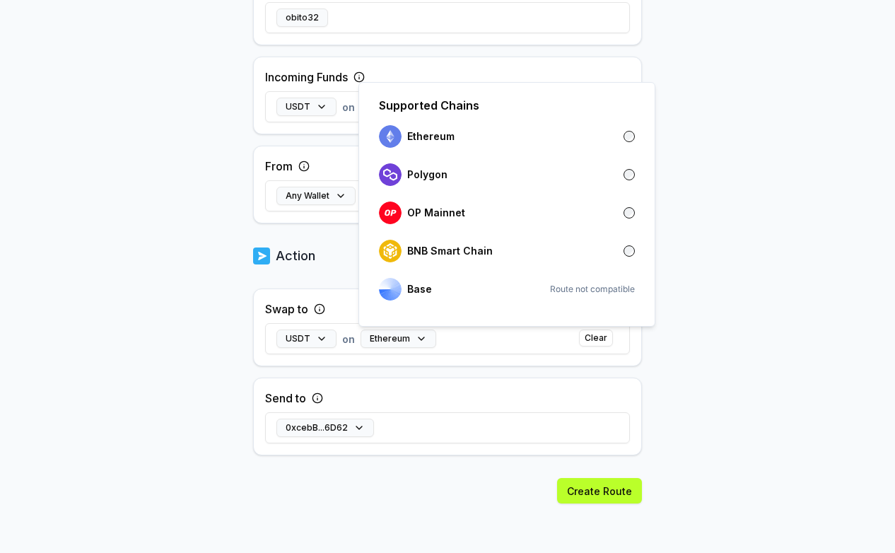
click at [164, 242] on body "Answer our quick survey for a chance to earn 10 USDT 📝 Alpha 5 Points Back Crea…" at bounding box center [447, 276] width 895 height 553
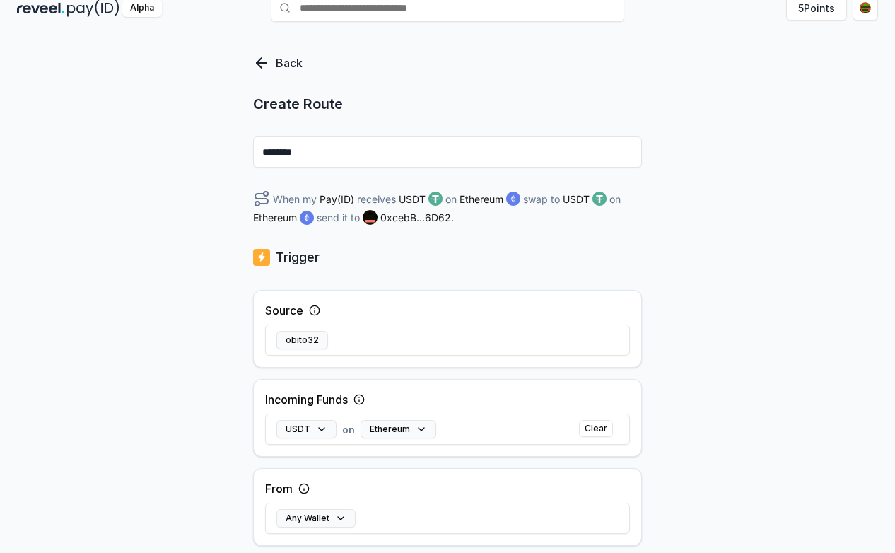
scroll to position [0, 0]
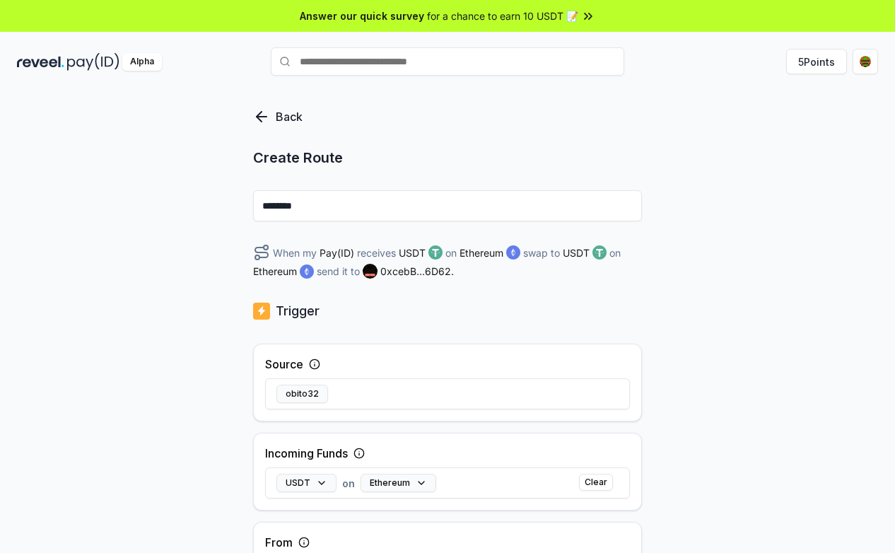
click at [274, 106] on div "Back Create Route ******** When my Pay(ID) receives USDT on Ethereum swap to US…" at bounding box center [447, 336] width 895 height 513
click at [277, 120] on p "Back" at bounding box center [289, 116] width 27 height 17
